Goal: Book appointment/travel/reservation

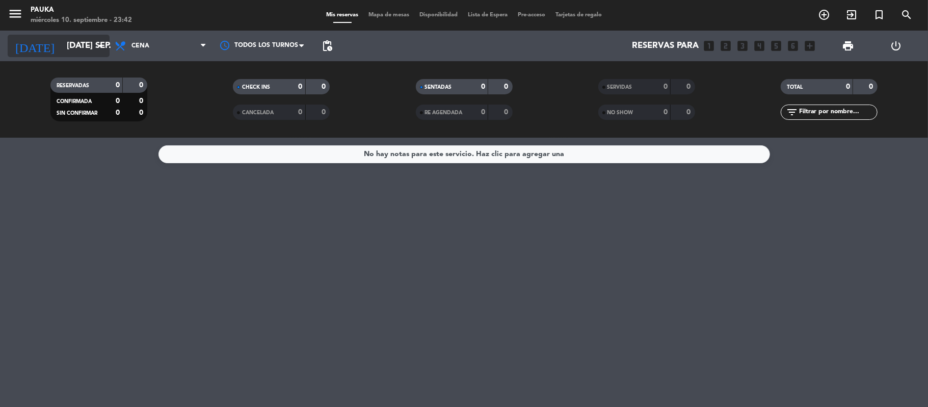
click at [70, 47] on input "[DATE] sep." at bounding box center [117, 46] width 110 height 20
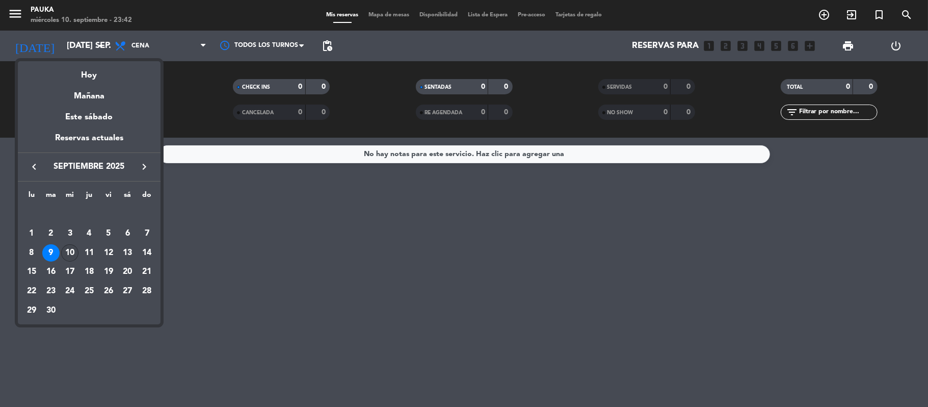
click at [74, 251] on div "10" at bounding box center [69, 252] width 17 height 17
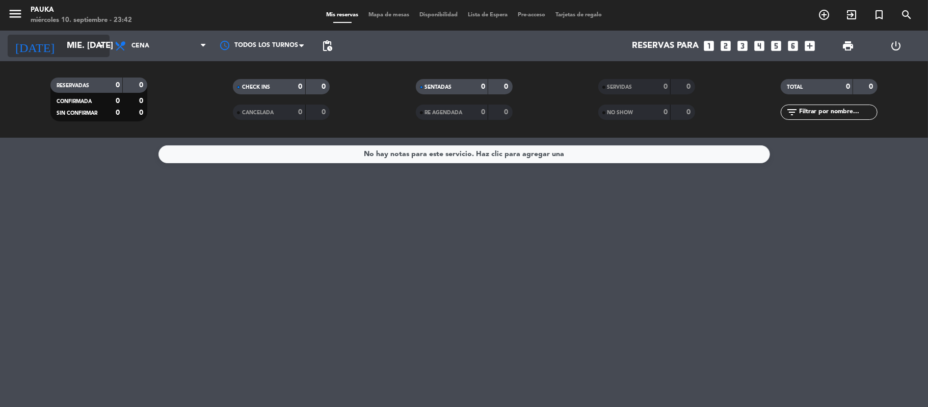
click at [68, 41] on input "mié. [DATE]" at bounding box center [117, 46] width 110 height 20
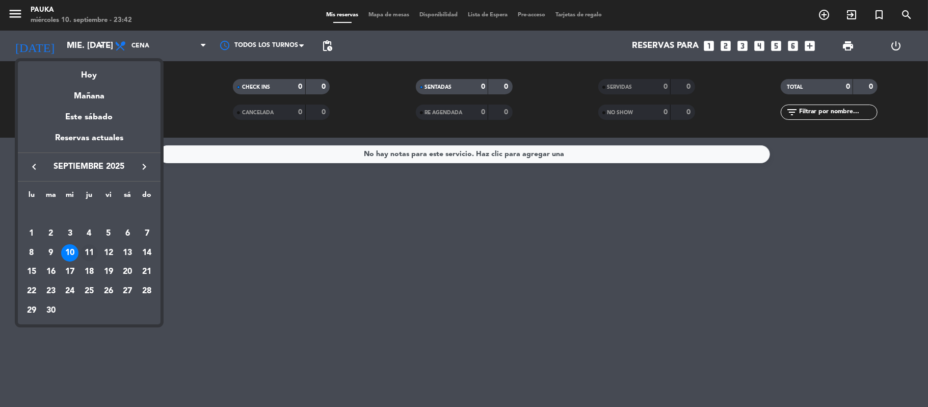
click at [92, 253] on div "11" at bounding box center [89, 252] width 17 height 17
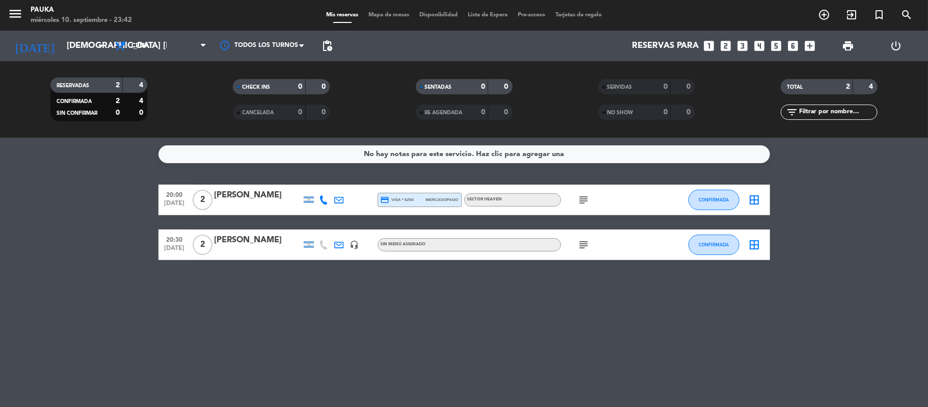
click at [62, 60] on div "[DATE] [DEMOGRAPHIC_DATA] [DATE] arrow_drop_down" at bounding box center [59, 46] width 102 height 31
click at [62, 47] on input "[DEMOGRAPHIC_DATA] [DATE]" at bounding box center [117, 46] width 110 height 20
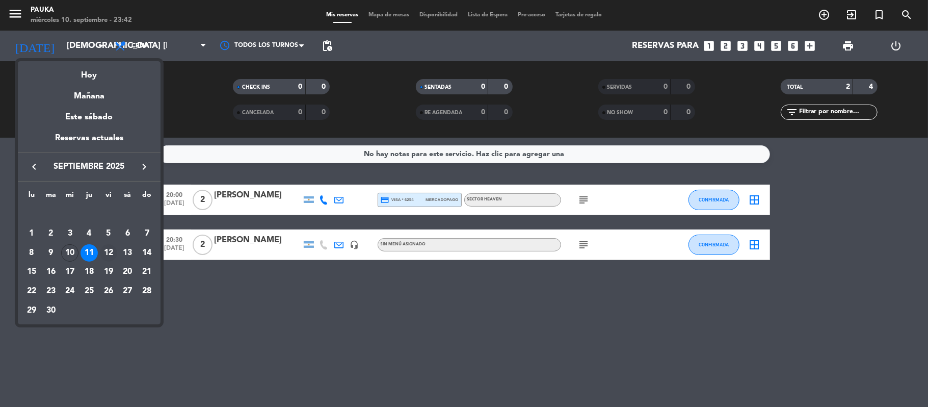
click at [110, 253] on div "12" at bounding box center [108, 252] width 17 height 17
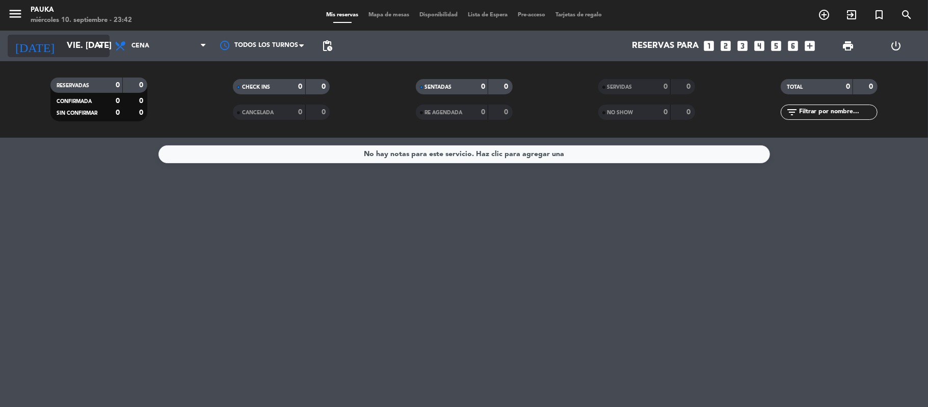
click at [62, 56] on input "vie. [DATE]" at bounding box center [117, 46] width 110 height 20
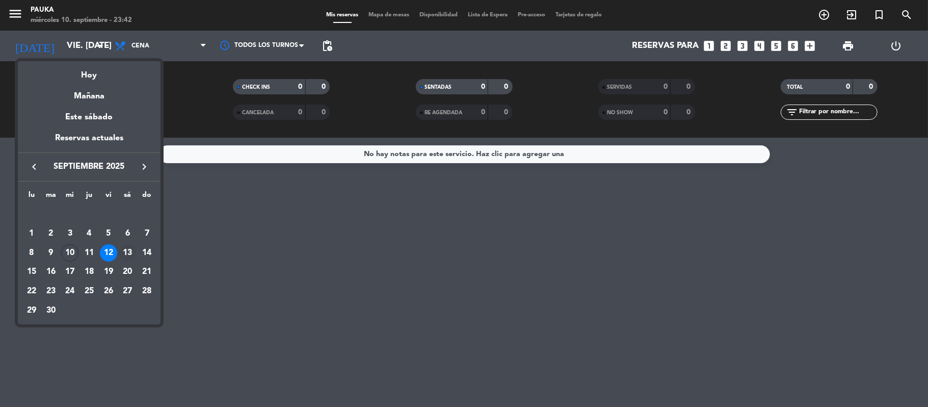
click at [131, 251] on div "13" at bounding box center [127, 252] width 17 height 17
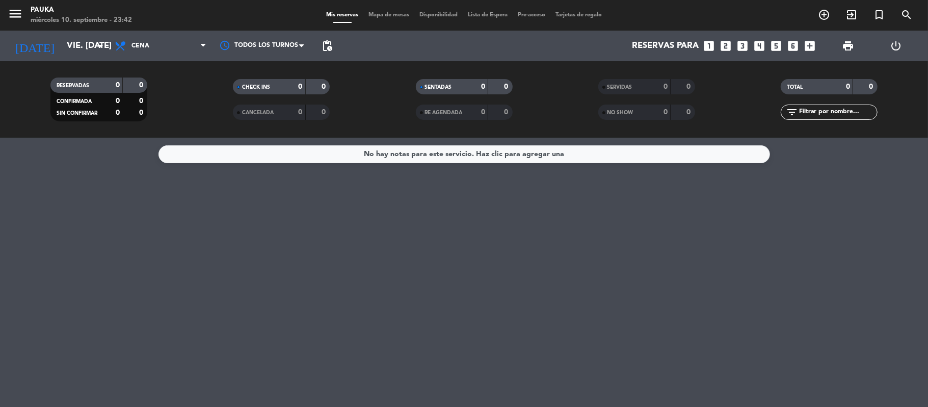
type input "sáb. [DATE]"
